Goal: Navigation & Orientation: Find specific page/section

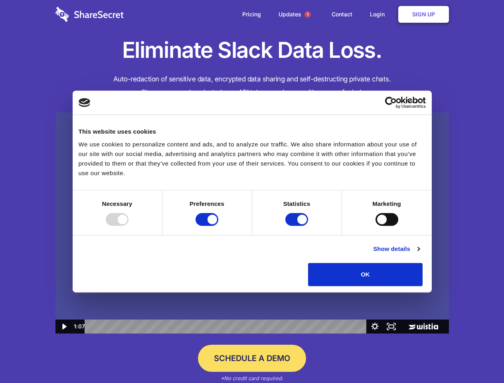
click at [252, 192] on img at bounding box center [251, 223] width 393 height 221
click at [128, 226] on div at bounding box center [117, 219] width 23 height 13
click at [218, 226] on input "Preferences" at bounding box center [207, 219] width 23 height 13
checkbox input "false"
click at [298, 226] on input "Statistics" at bounding box center [296, 219] width 23 height 13
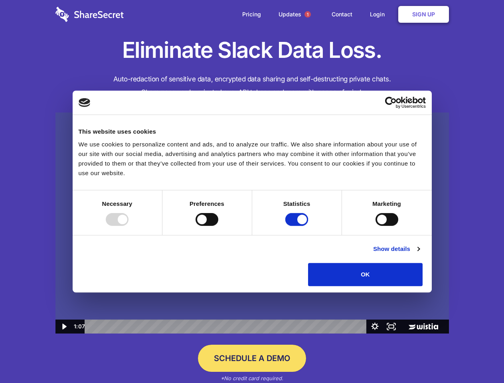
checkbox input "false"
click at [375, 226] on input "Marketing" at bounding box center [386, 219] width 23 height 13
checkbox input "true"
click at [419, 254] on link "Show details" at bounding box center [396, 249] width 46 height 10
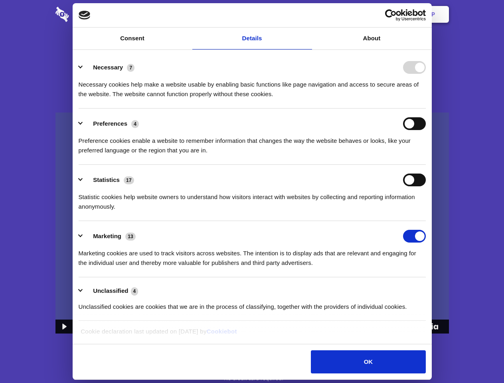
click at [426, 109] on li "Necessary 7 Necessary cookies help make a website usable by enabling basic func…" at bounding box center [252, 80] width 347 height 56
click at [307, 14] on span "1" at bounding box center [307, 14] width 6 height 6
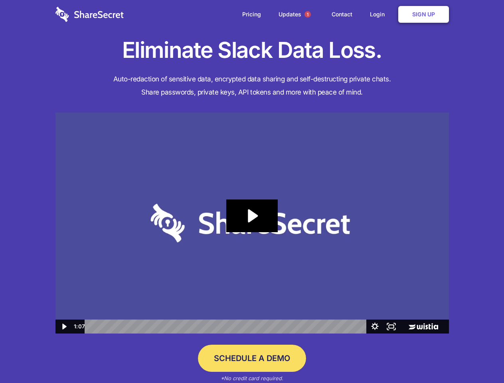
click at [252, 223] on icon "Play Video: Sharesecret Slack Extension" at bounding box center [251, 216] width 51 height 33
